Goal: Check status: Check status

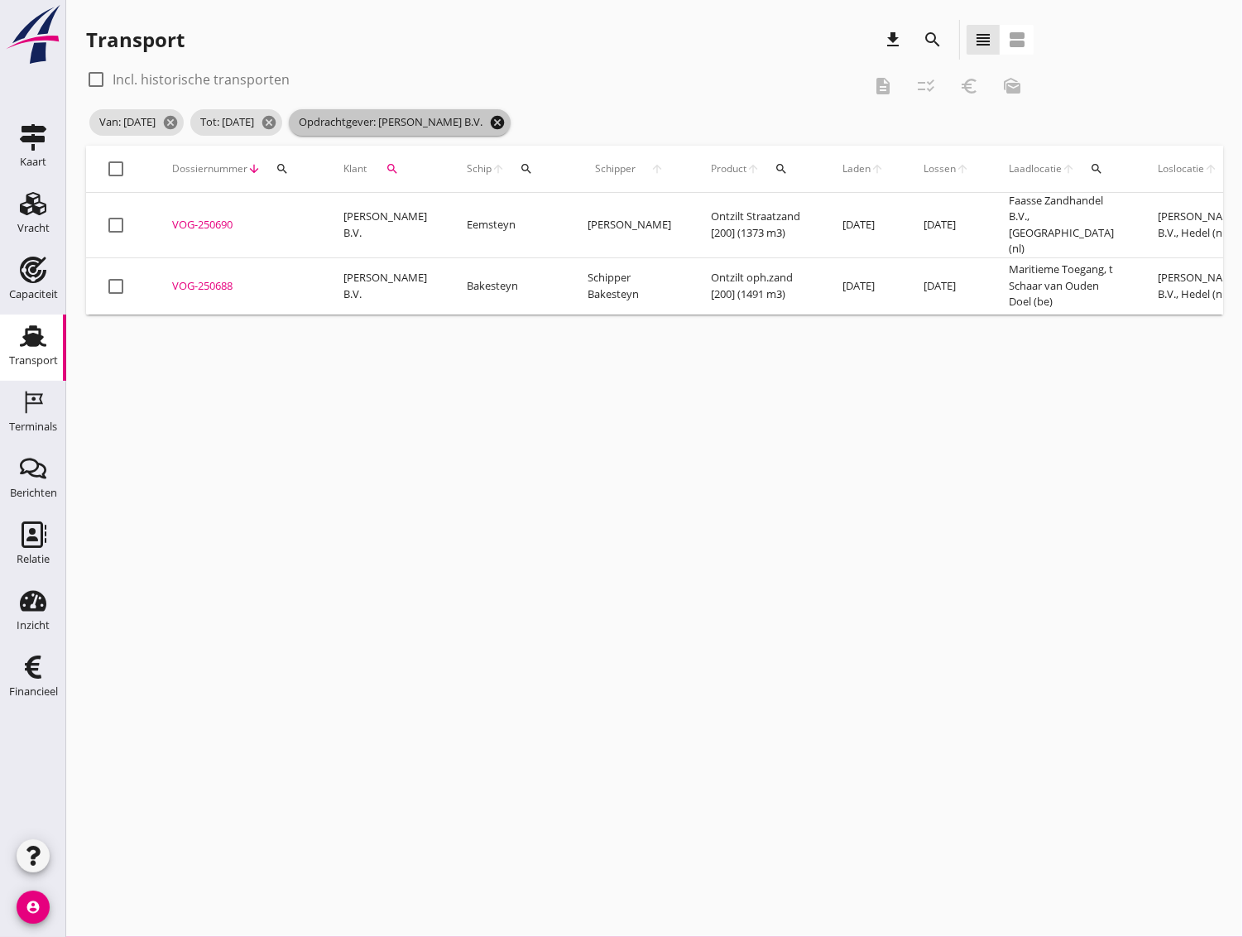
click at [506, 122] on icon "cancel" at bounding box center [497, 122] width 17 height 17
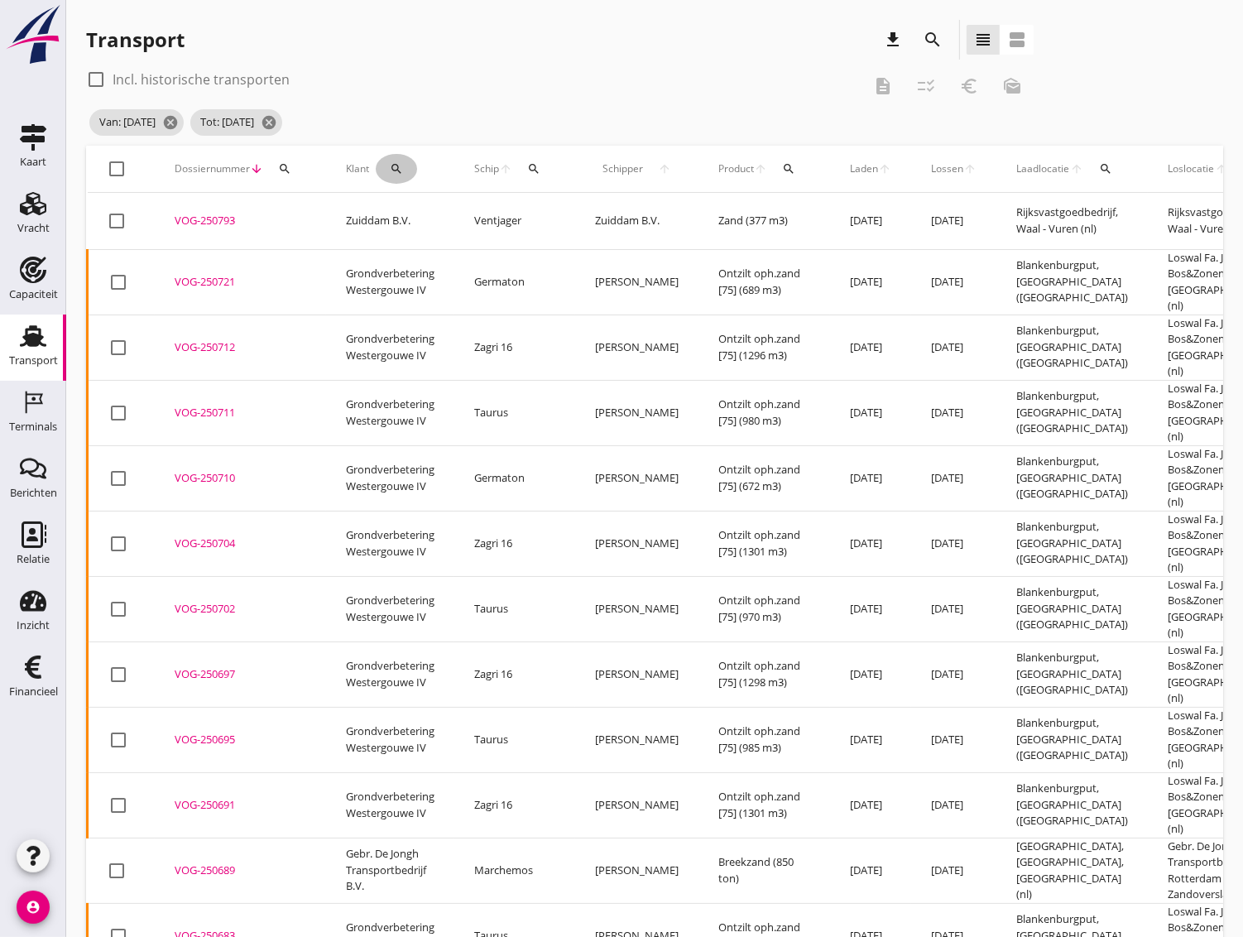
click at [401, 176] on button "search" at bounding box center [396, 169] width 41 height 30
click at [411, 223] on input "Zoeken op opdrachtgever..." at bounding box center [468, 217] width 172 height 26
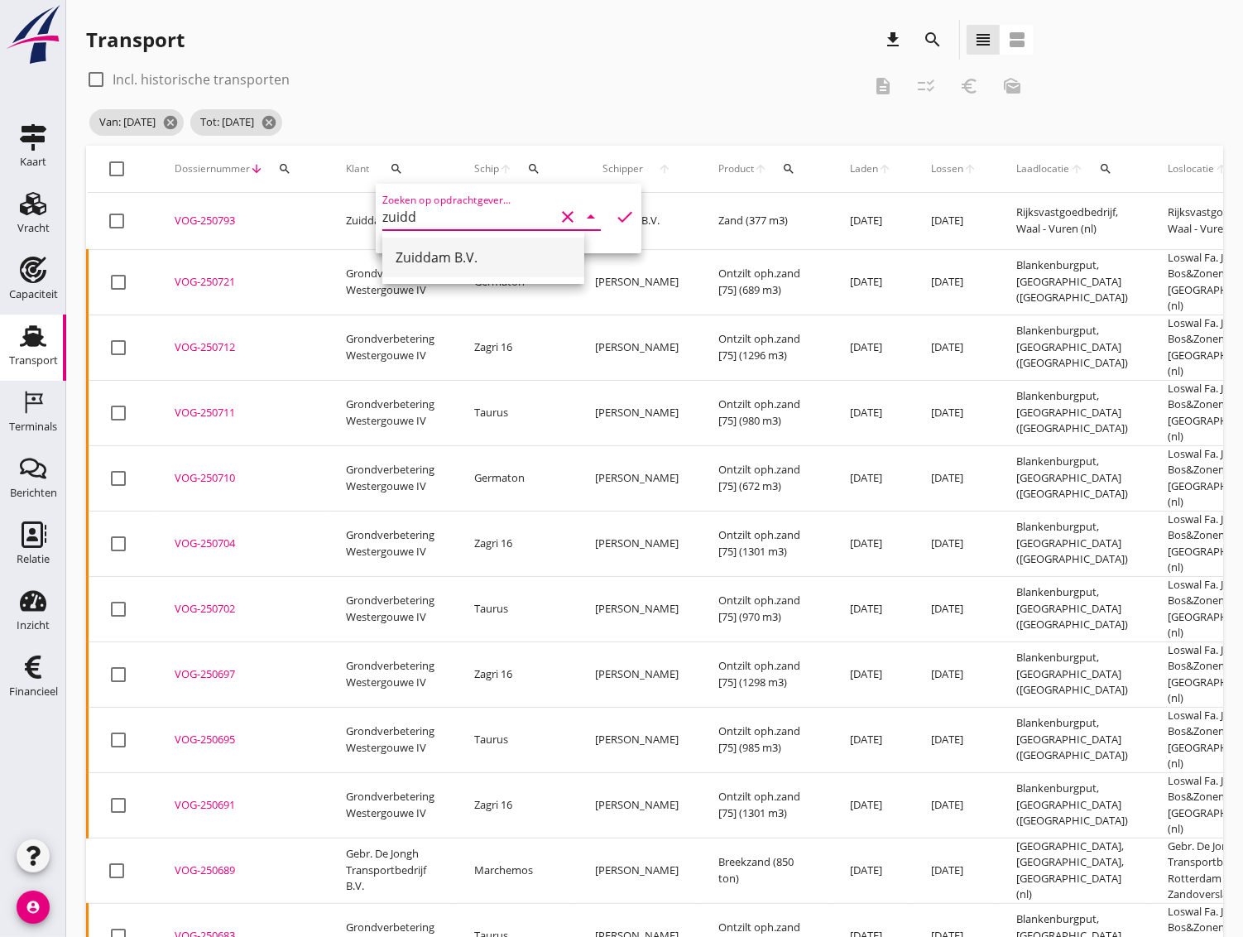
click at [428, 262] on div "Zuiddam B.V." at bounding box center [483, 258] width 175 height 20
type input "Zuiddam B.V."
click at [615, 211] on icon "check" at bounding box center [625, 217] width 20 height 20
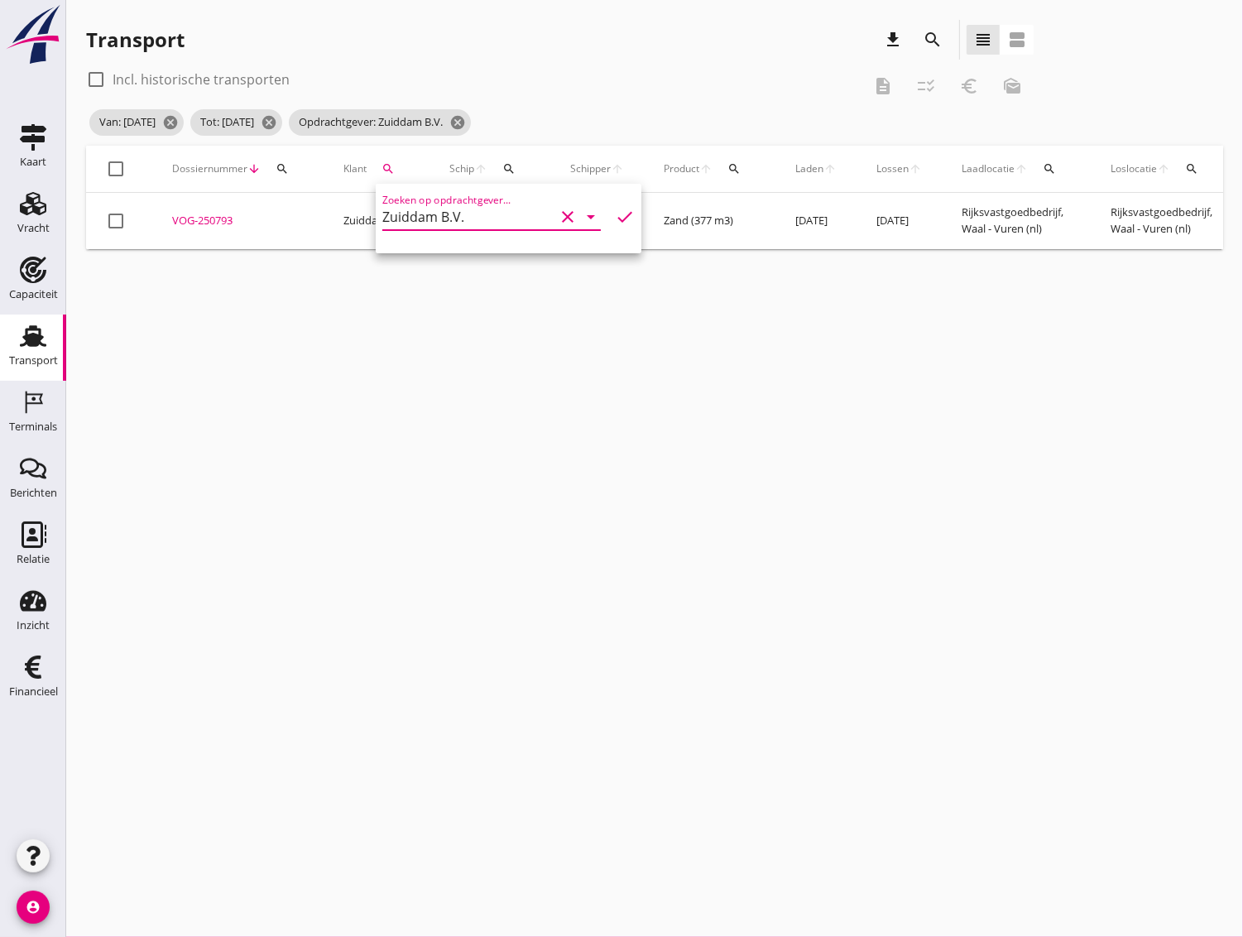
click at [615, 217] on icon "check" at bounding box center [625, 217] width 20 height 20
click at [466, 117] on icon "cancel" at bounding box center [457, 122] width 17 height 17
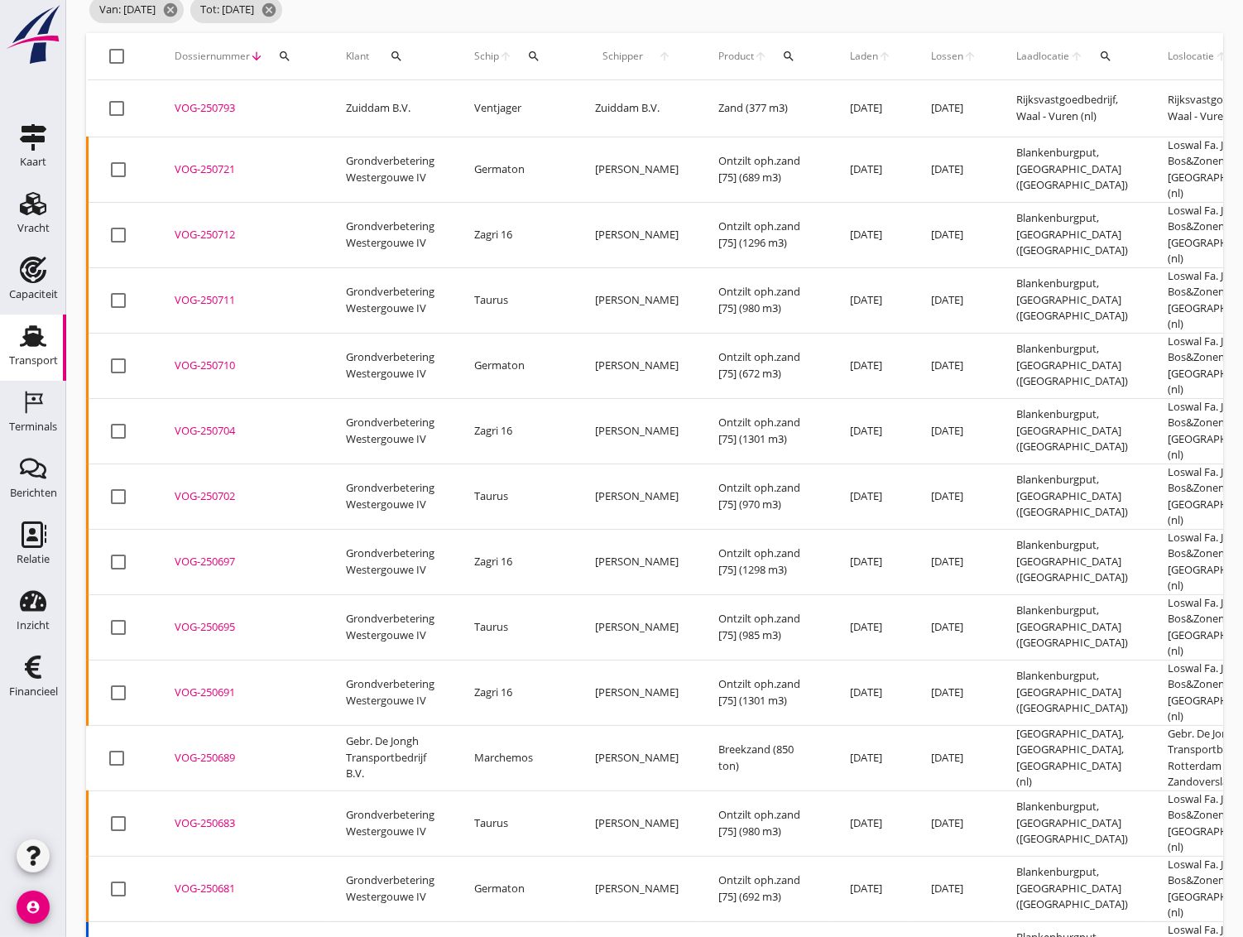
scroll to position [46, 0]
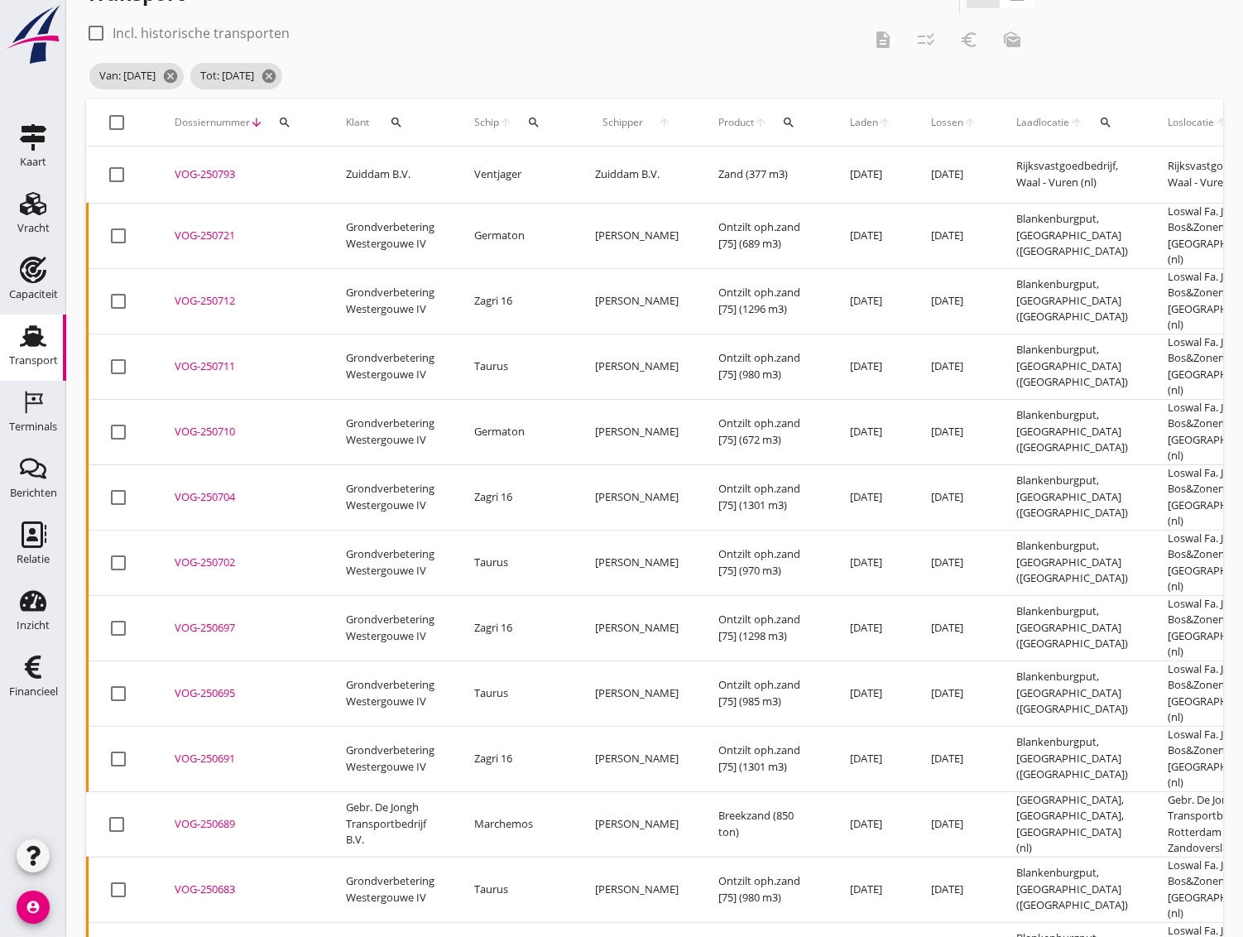
click at [199, 237] on div "VOG-250721" at bounding box center [241, 236] width 132 height 17
click at [204, 293] on div "VOG-250712" at bounding box center [241, 301] width 132 height 17
click at [205, 358] on div "VOG-250711" at bounding box center [241, 366] width 132 height 17
click at [215, 424] on div "VOG-250710" at bounding box center [241, 432] width 132 height 17
click at [223, 489] on div "VOG-250704" at bounding box center [241, 497] width 132 height 17
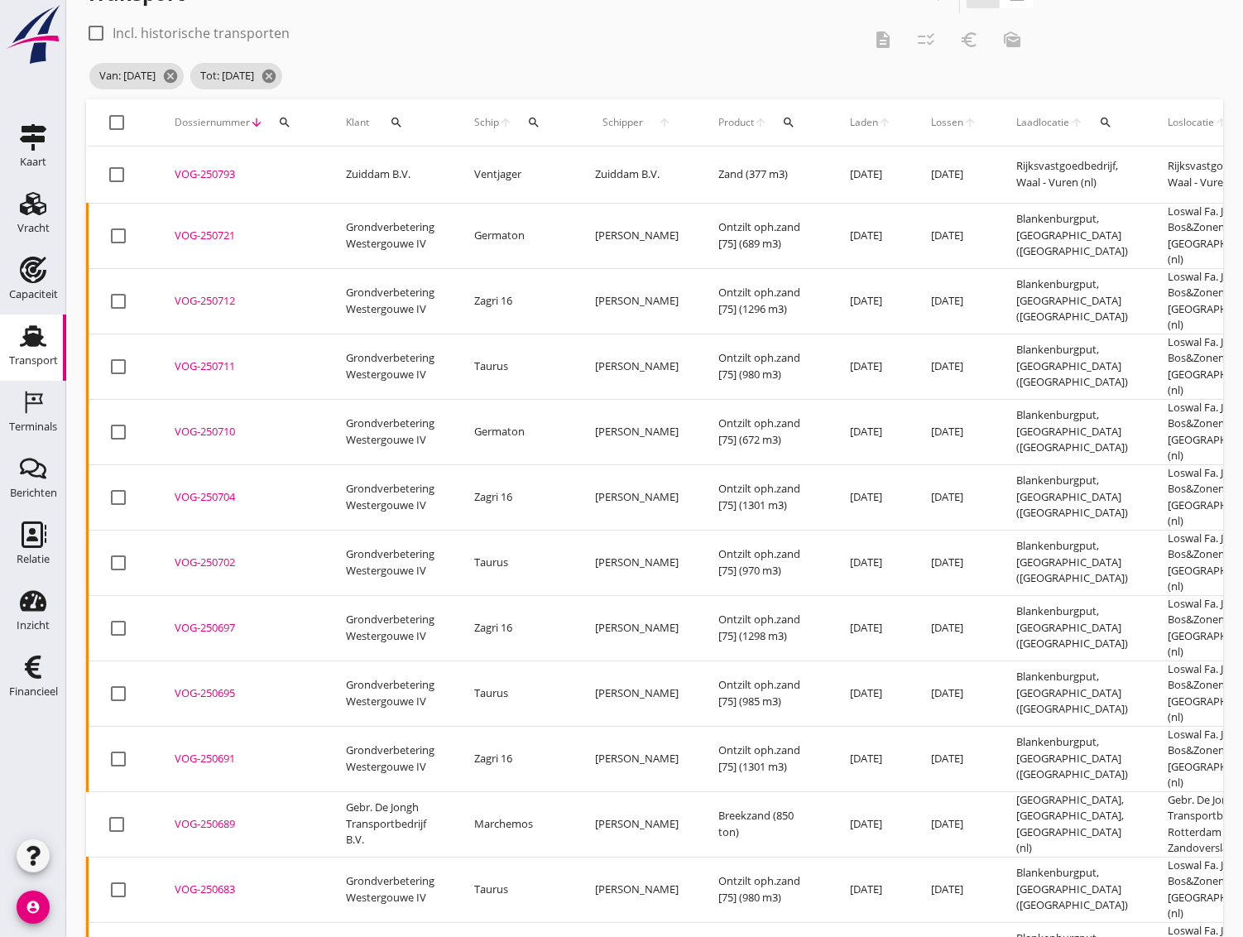
click at [224, 555] on div "VOG-250702" at bounding box center [241, 563] width 132 height 17
click at [225, 595] on td "VOG-250697 upload_file Drop hier uw bestand om het aan het dossier toe te voegen" at bounding box center [240, 627] width 171 height 65
drag, startPoint x: 223, startPoint y: 625, endPoint x: 223, endPoint y: 634, distance: 9.1
click at [223, 685] on div "VOG-250695" at bounding box center [241, 693] width 132 height 17
click at [228, 726] on td "VOG-250691 upload_file Drop hier uw bestand om het aan het dossier toe te voegen" at bounding box center [240, 758] width 171 height 65
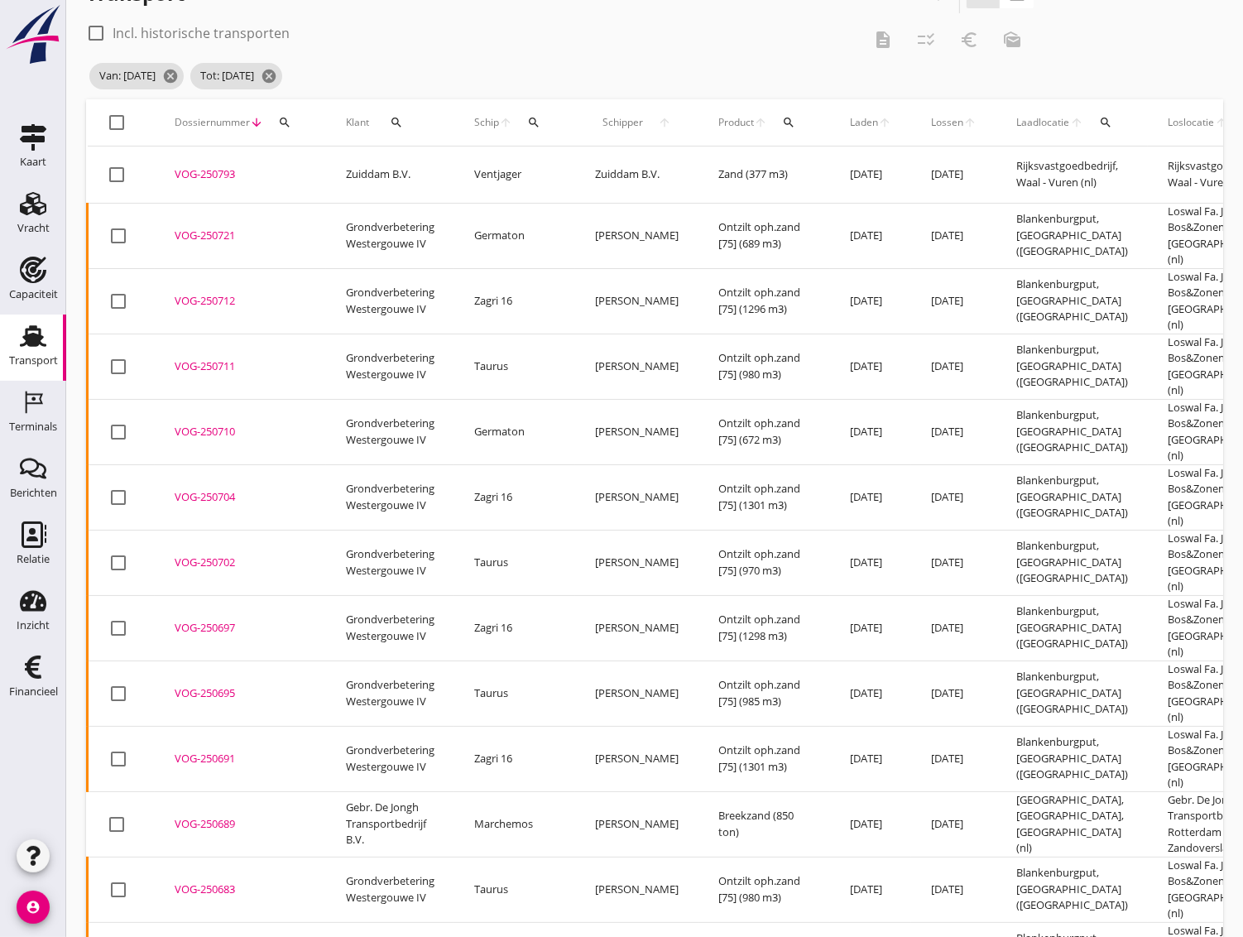
click at [228, 791] on td "VOG-250689 upload_file Drop hier uw bestand om het aan het dossier toe te voegen" at bounding box center [240, 823] width 171 height 65
click at [219, 882] on div "VOG-250683" at bounding box center [241, 890] width 132 height 17
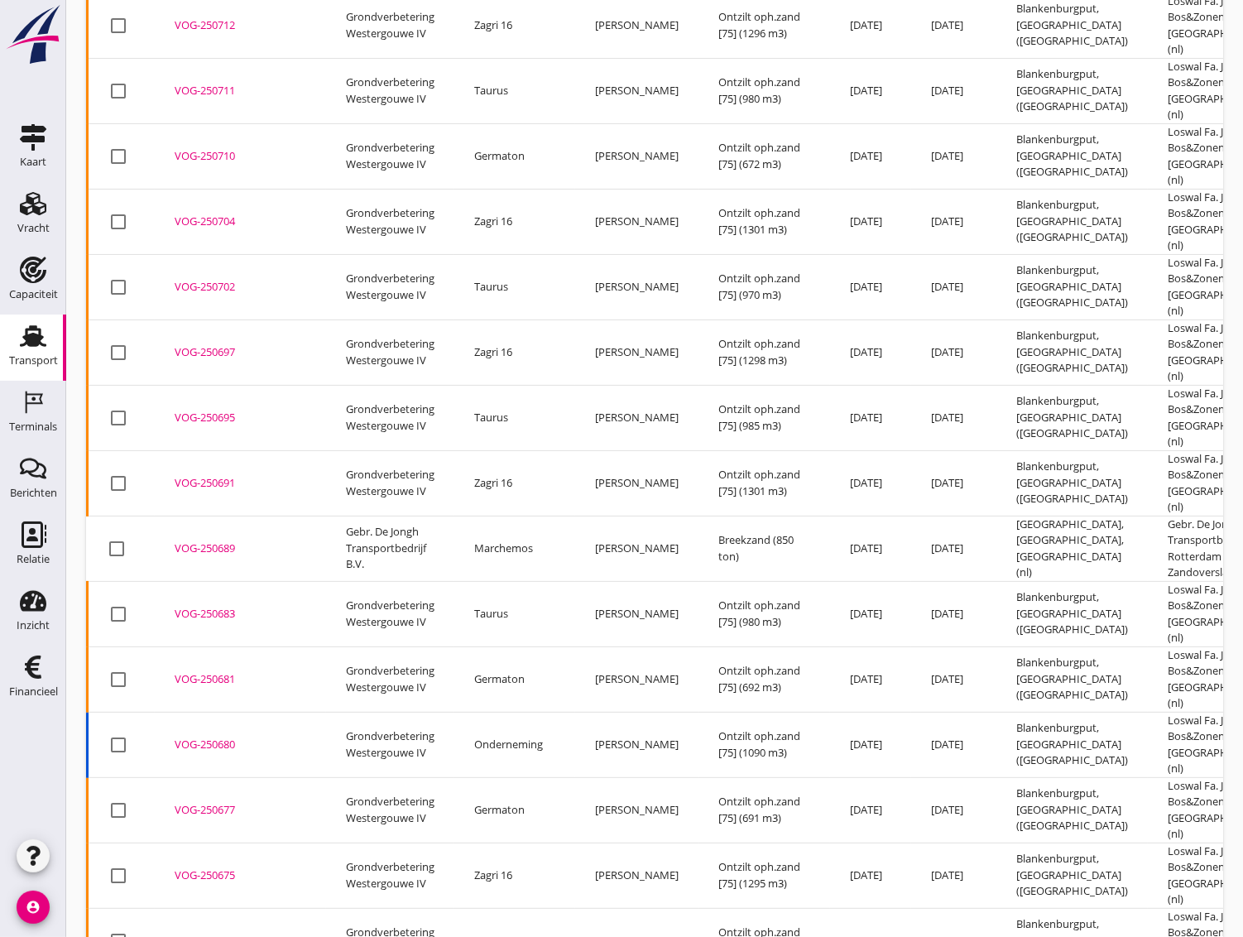
scroll to position [323, 0]
click at [203, 670] on div "VOG-250681" at bounding box center [241, 678] width 132 height 17
click at [199, 736] on div "VOG-250680" at bounding box center [241, 744] width 132 height 17
click at [209, 801] on div "VOG-250677" at bounding box center [241, 809] width 132 height 17
click at [211, 867] on div "VOG-250675" at bounding box center [241, 875] width 132 height 17
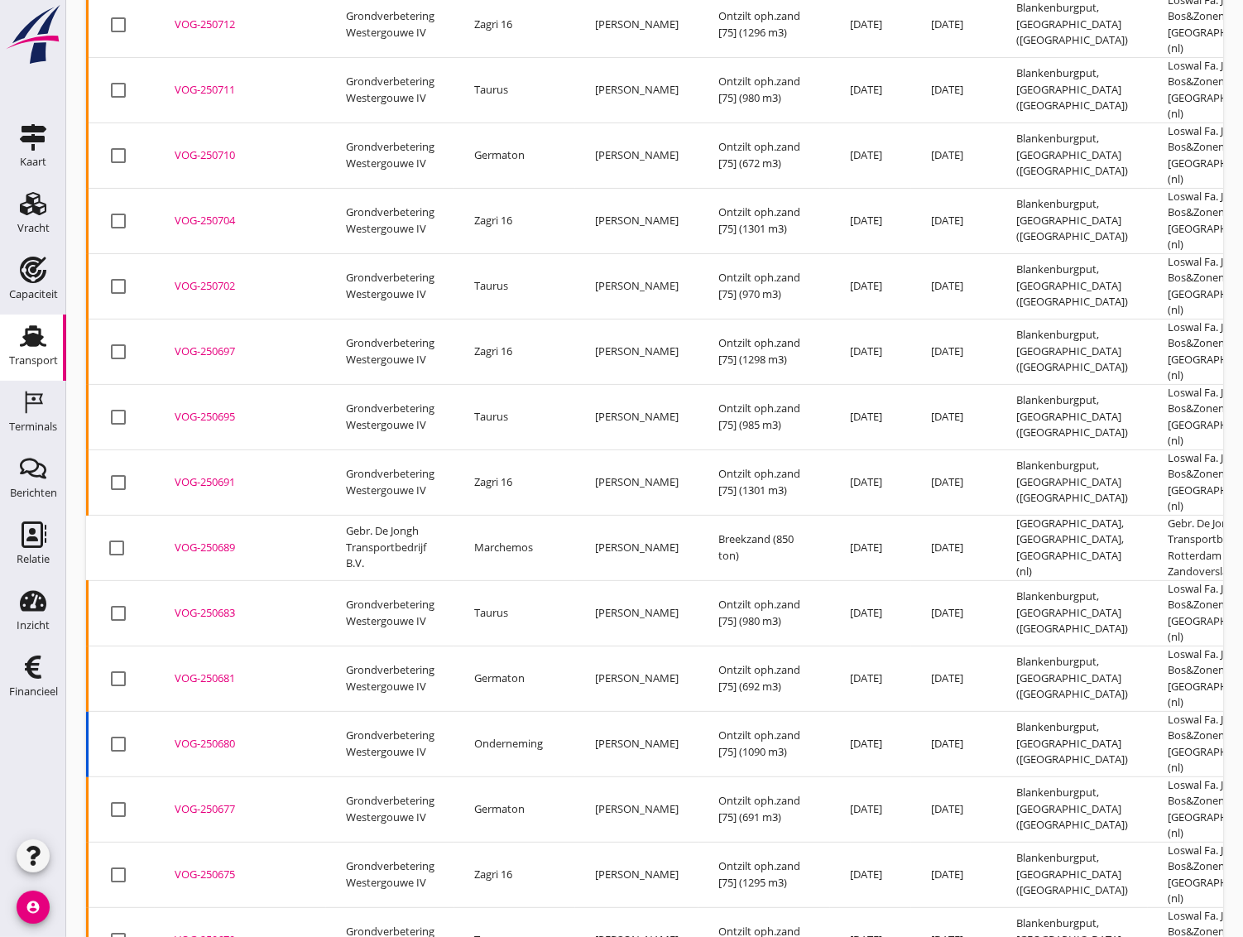
click at [202, 932] on div "VOG-250670" at bounding box center [241, 940] width 132 height 17
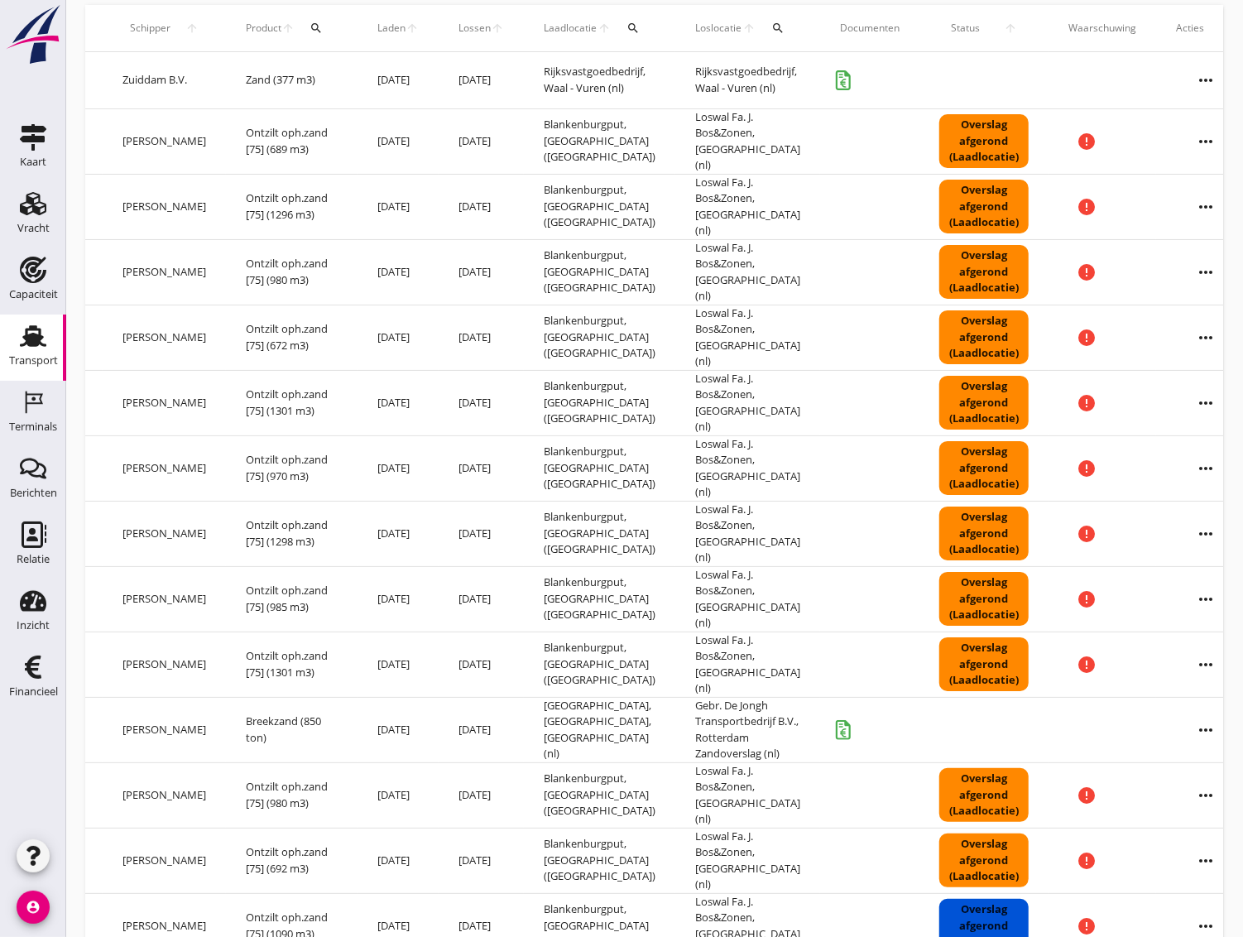
scroll to position [0, 0]
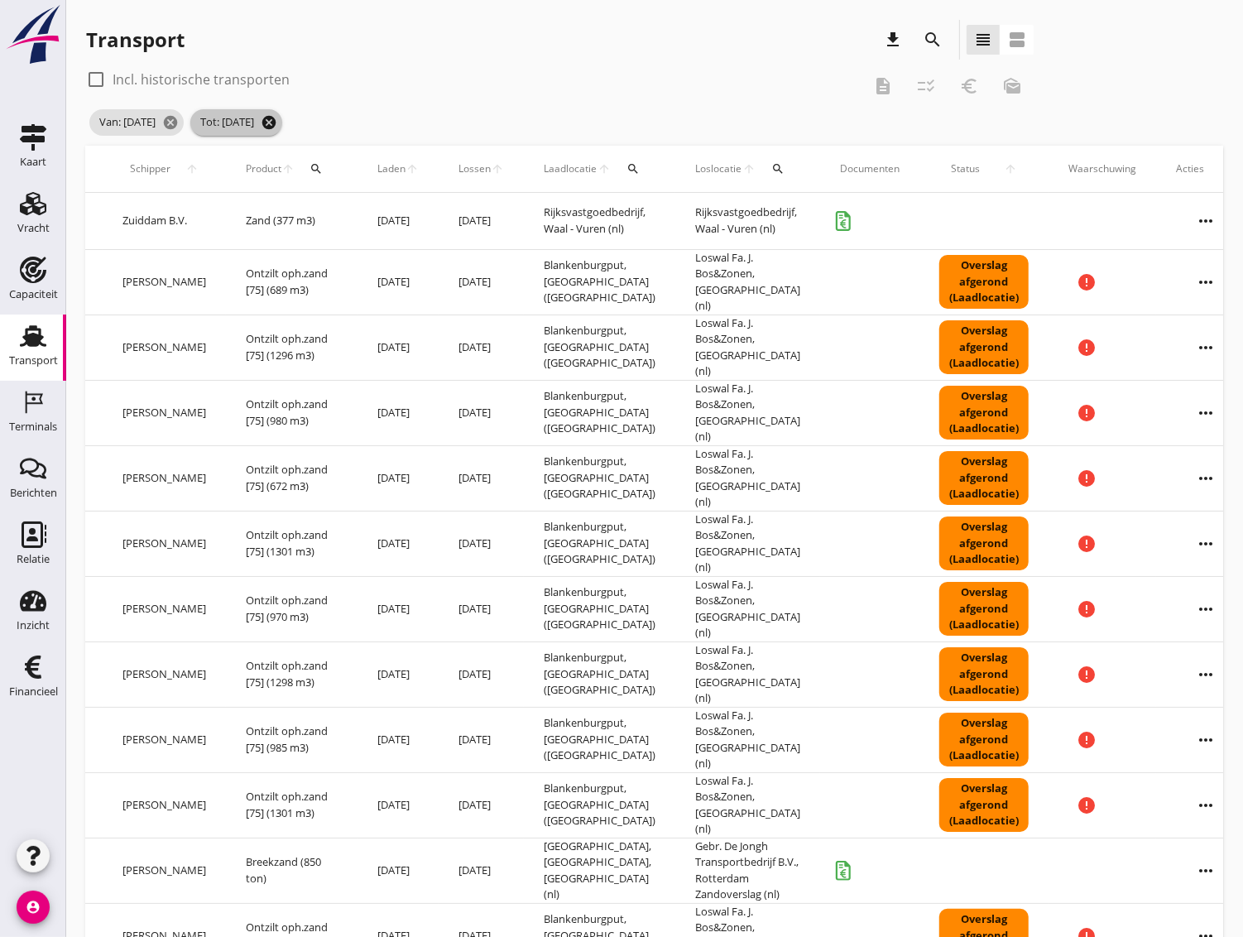
click at [277, 118] on icon "cancel" at bounding box center [269, 122] width 17 height 17
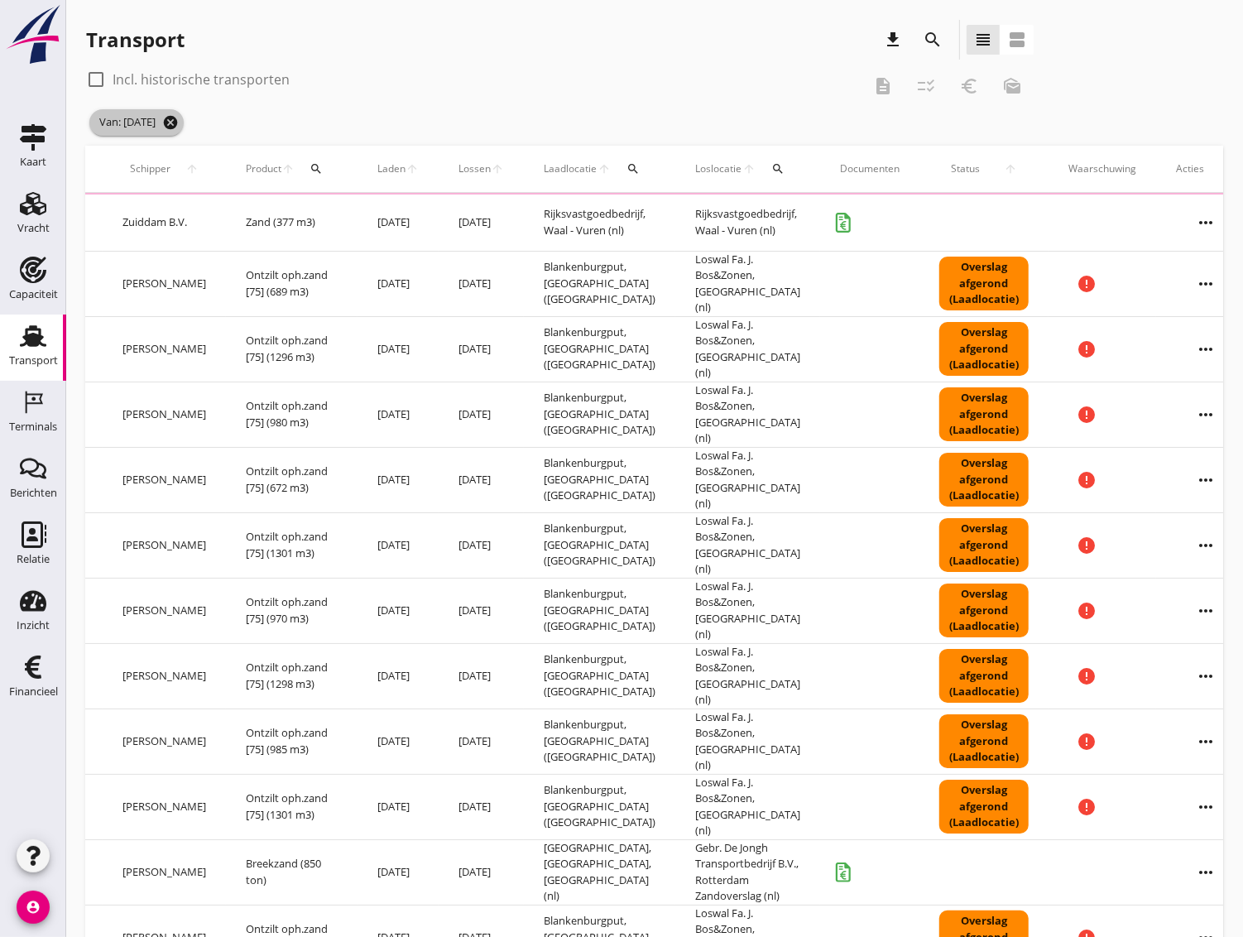
click at [179, 119] on icon "cancel" at bounding box center [170, 122] width 17 height 17
